Goal: Information Seeking & Learning: Find specific fact

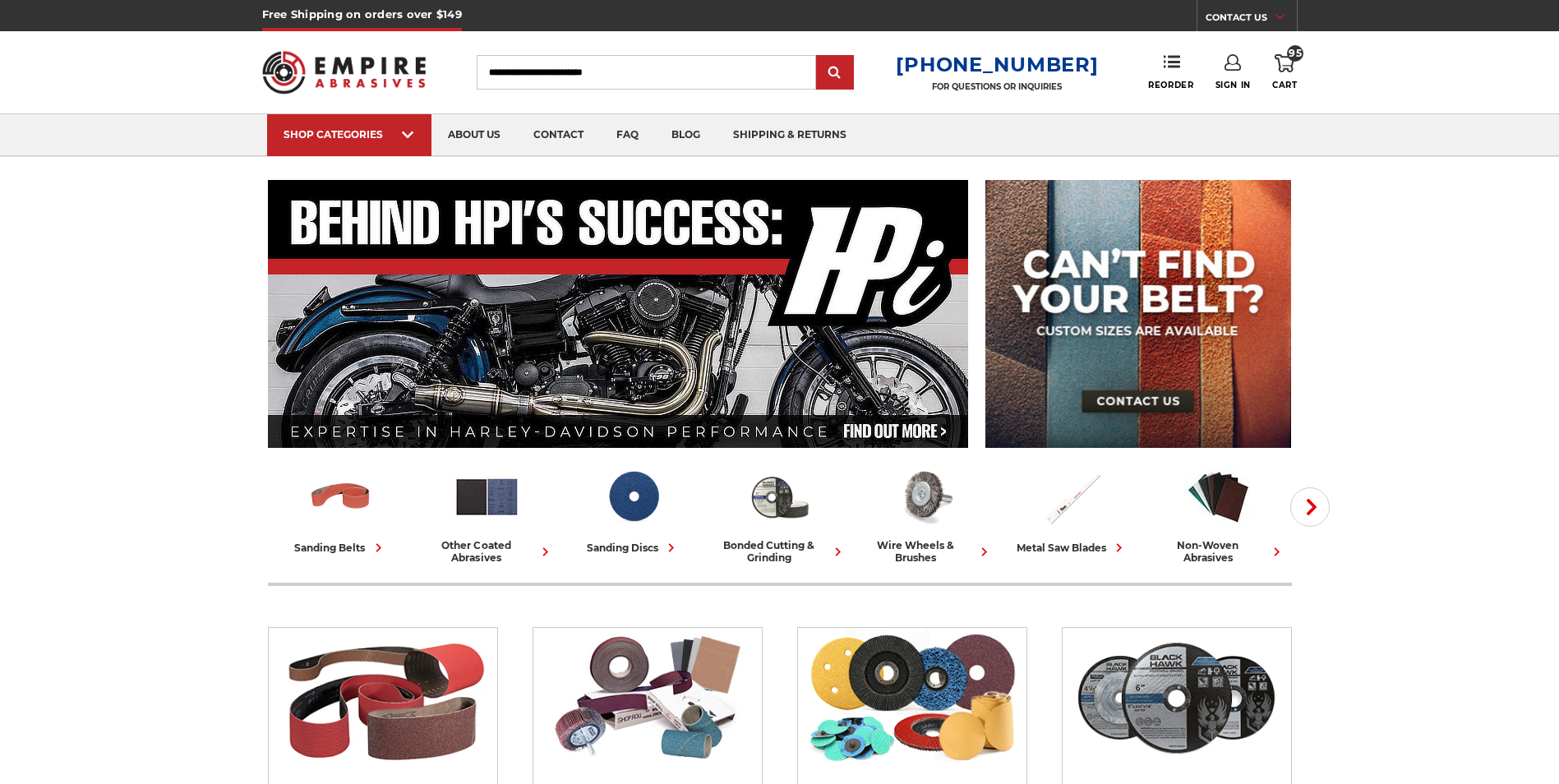
click at [531, 74] on input "Search" at bounding box center [646, 72] width 339 height 34
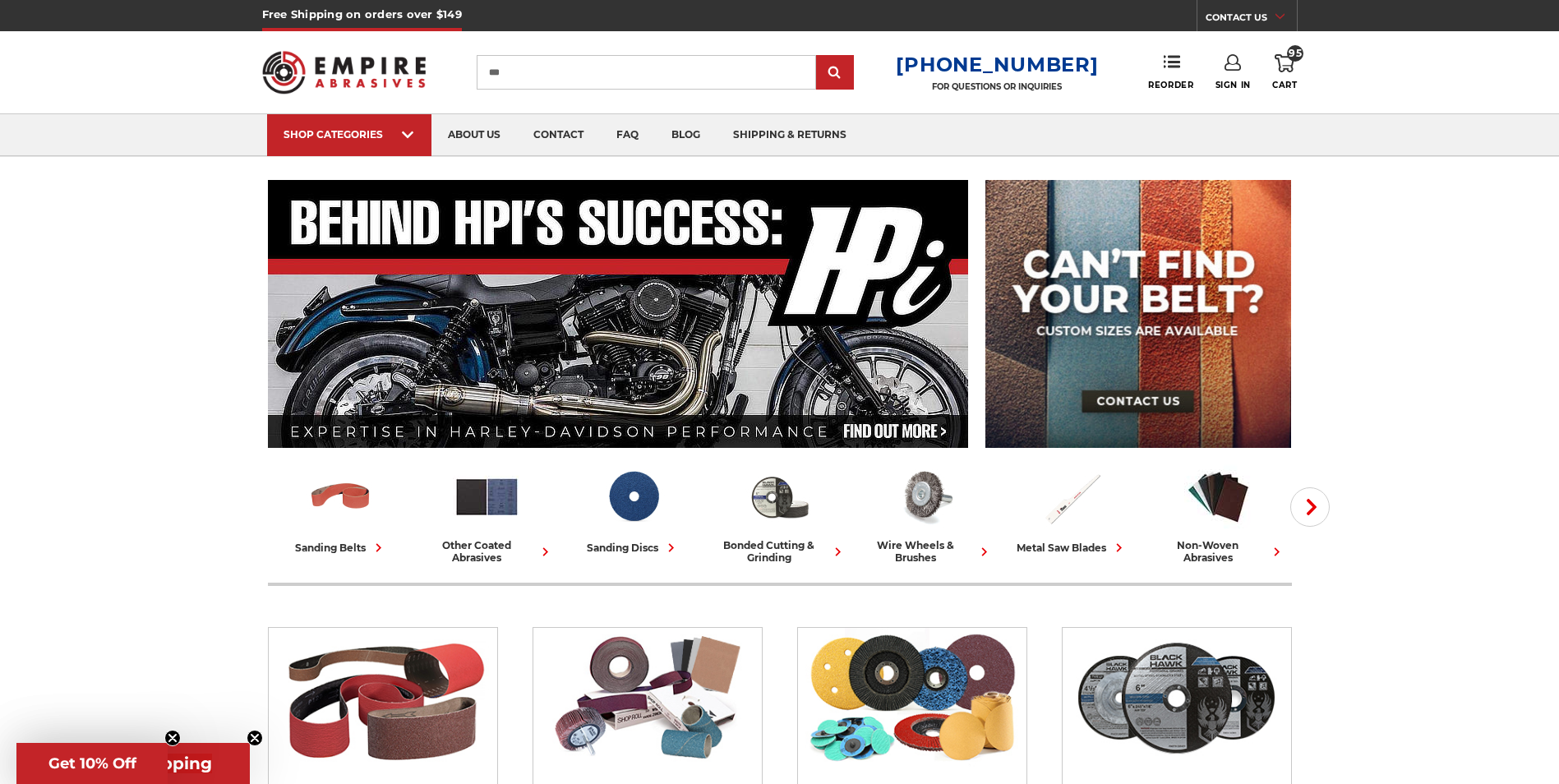
type input "***"
click at [819, 57] on input "submit" at bounding box center [834, 73] width 33 height 33
